Goal: Task Accomplishment & Management: Manage account settings

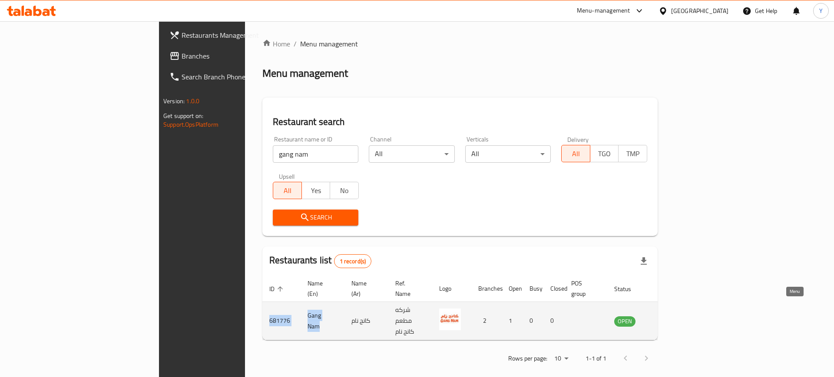
click at [668, 320] on icon "enhanced table" at bounding box center [666, 321] width 3 height 3
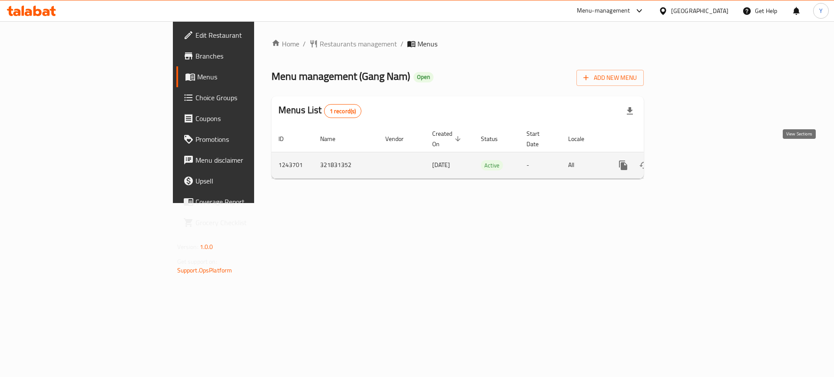
click at [690, 162] on icon "enhanced table" at bounding box center [686, 166] width 8 height 8
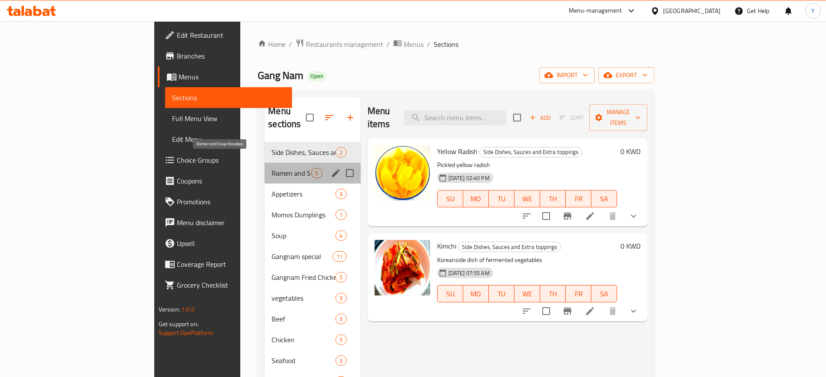
click at [271, 168] on span "Ramen and Soup Noodles" at bounding box center [291, 173] width 40 height 10
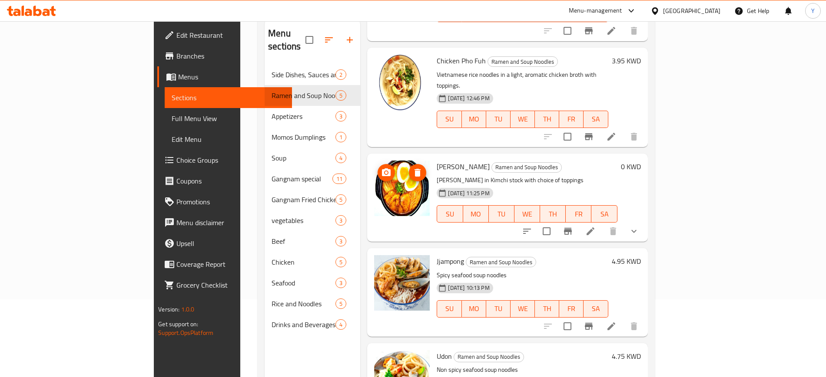
scroll to position [122, 0]
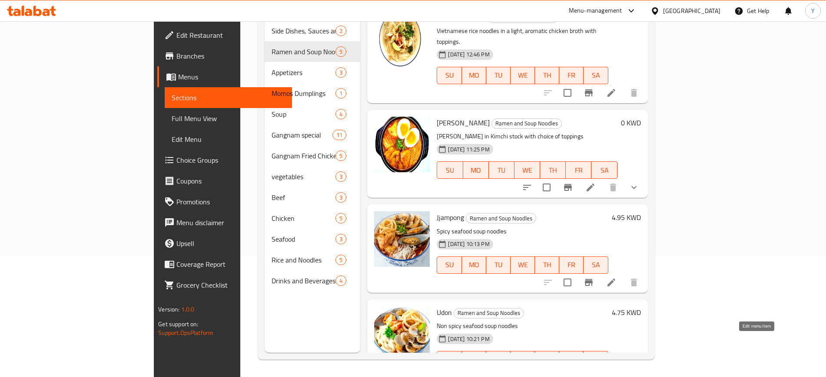
click at [616, 372] on icon at bounding box center [611, 377] width 10 height 10
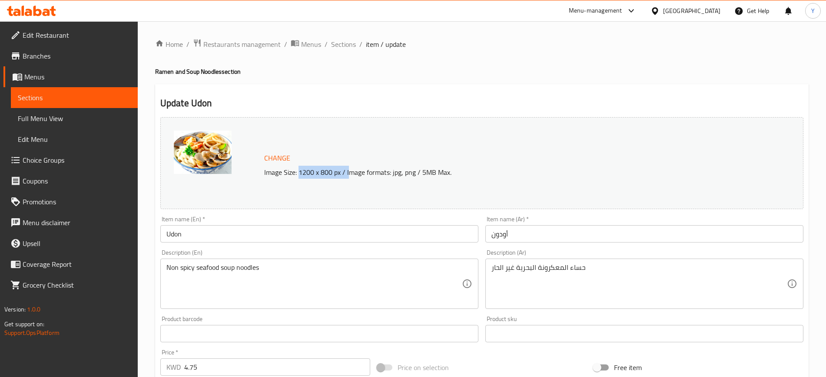
drag, startPoint x: 299, startPoint y: 173, endPoint x: 351, endPoint y: 171, distance: 52.2
click at [351, 171] on p "Image Size: 1200 x 800 px / Image formats: jpg, png / 5MB Max." at bounding box center [492, 172] width 462 height 10
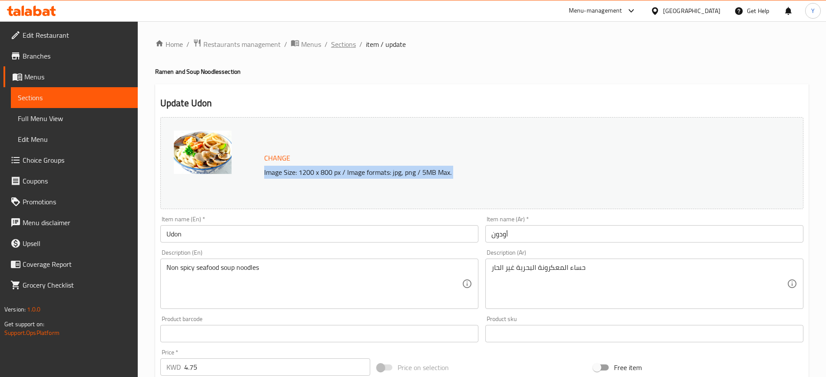
click at [344, 40] on span "Sections" at bounding box center [343, 44] width 25 height 10
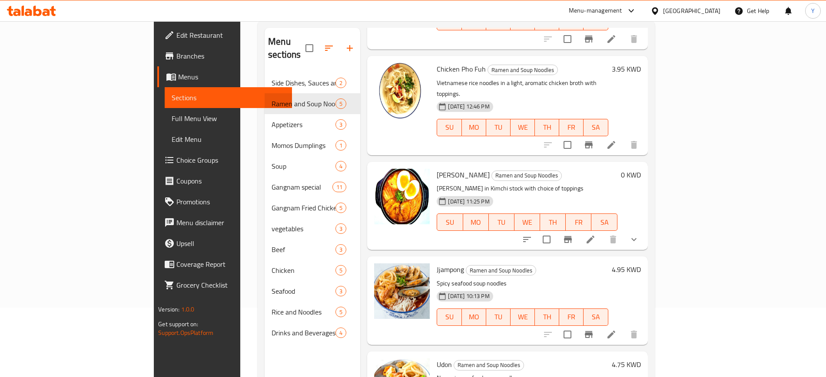
scroll to position [76, 0]
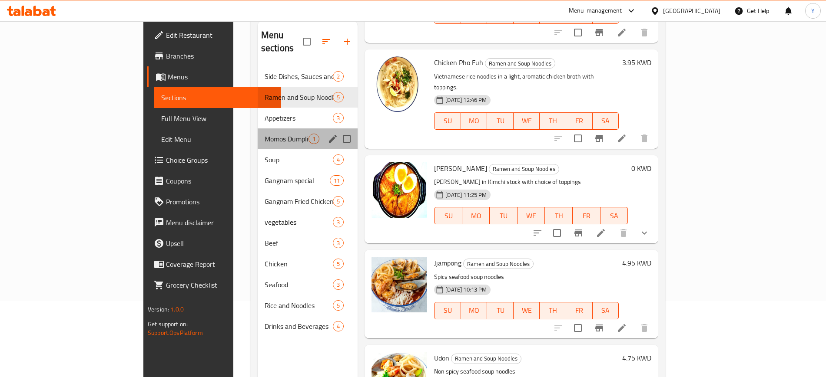
click at [258, 129] on div "Momos Dumplings 1" at bounding box center [308, 139] width 100 height 21
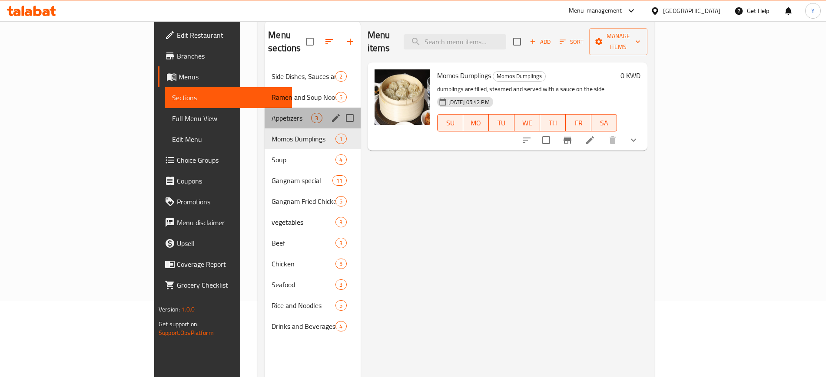
click at [265, 108] on div "Appetizers 3" at bounding box center [313, 118] width 96 height 21
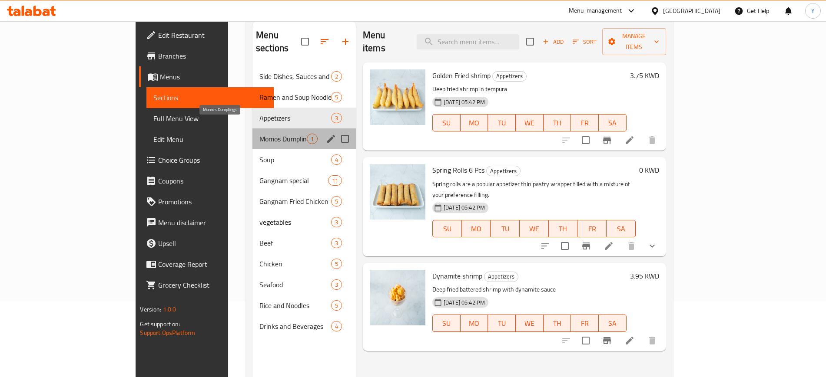
click at [259, 134] on span "Momos Dumplings" at bounding box center [282, 139] width 47 height 10
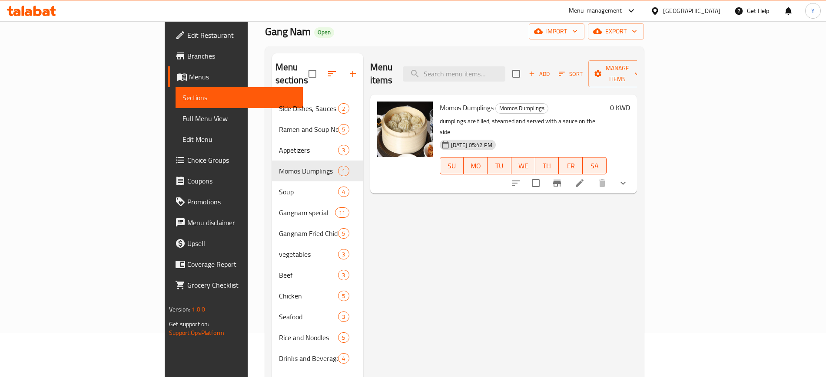
scroll to position [41, 0]
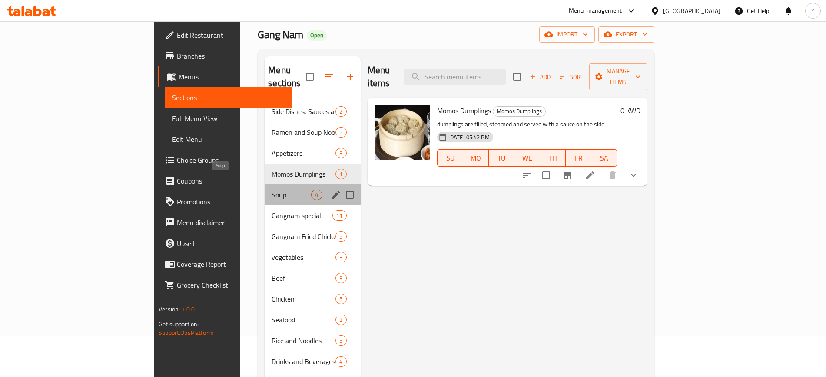
click at [271, 190] on span "Soup" at bounding box center [291, 195] width 40 height 10
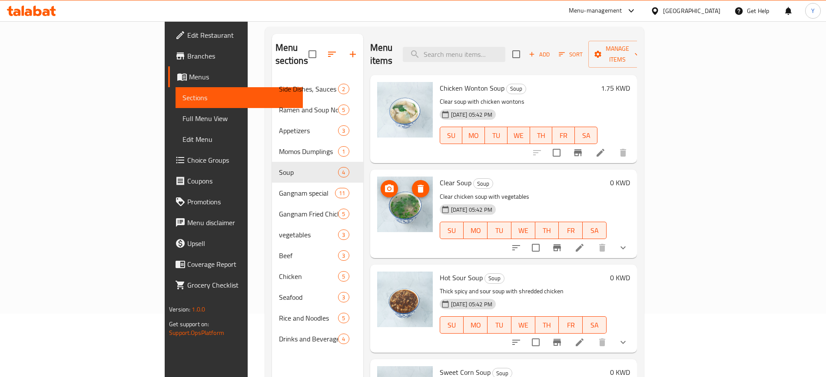
scroll to position [63, 0]
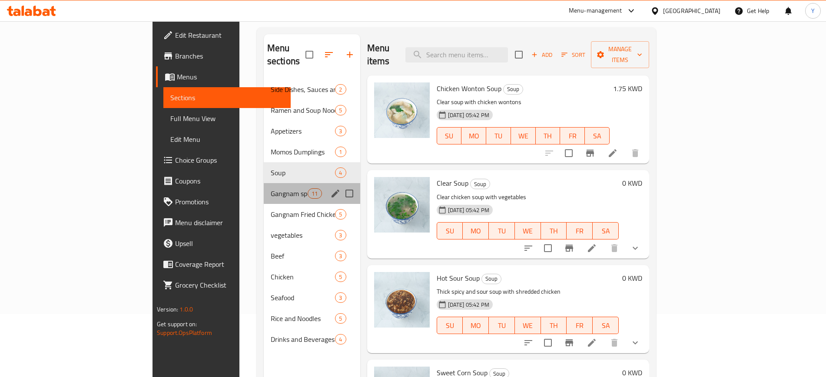
click at [264, 183] on div "Gangnam special 11" at bounding box center [312, 193] width 96 height 21
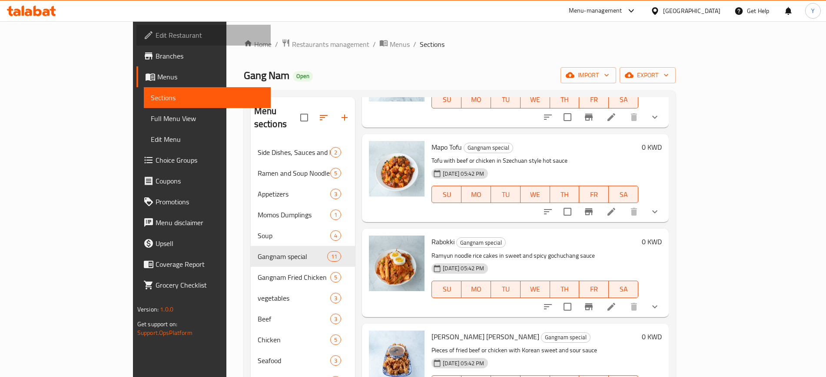
click at [155, 33] on span "Edit Restaurant" at bounding box center [209, 35] width 108 height 10
